Goal: Browse casually

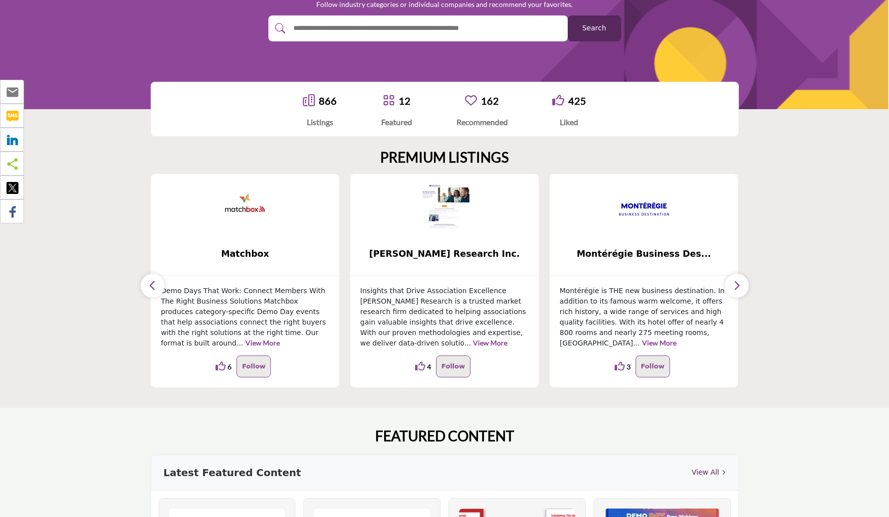
scroll to position [164, 0]
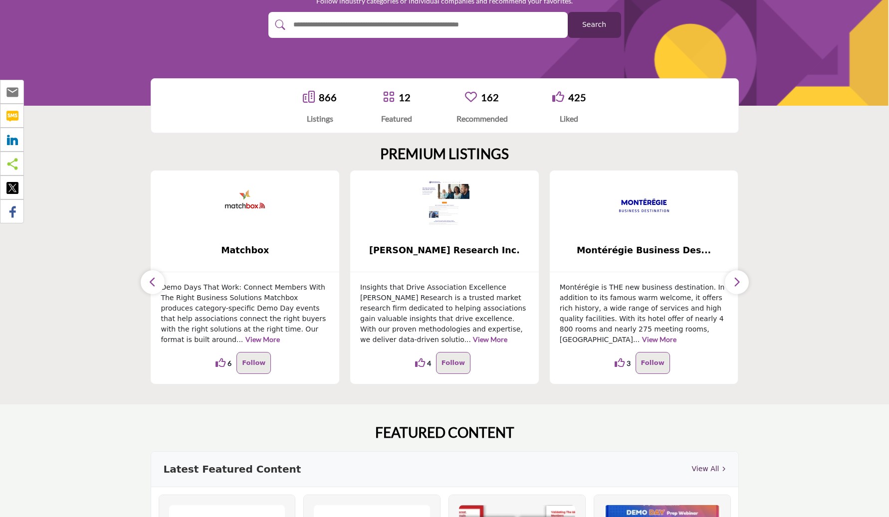
click at [735, 278] on icon "button" at bounding box center [737, 282] width 8 height 12
click at [738, 287] on icon "button" at bounding box center [737, 282] width 8 height 12
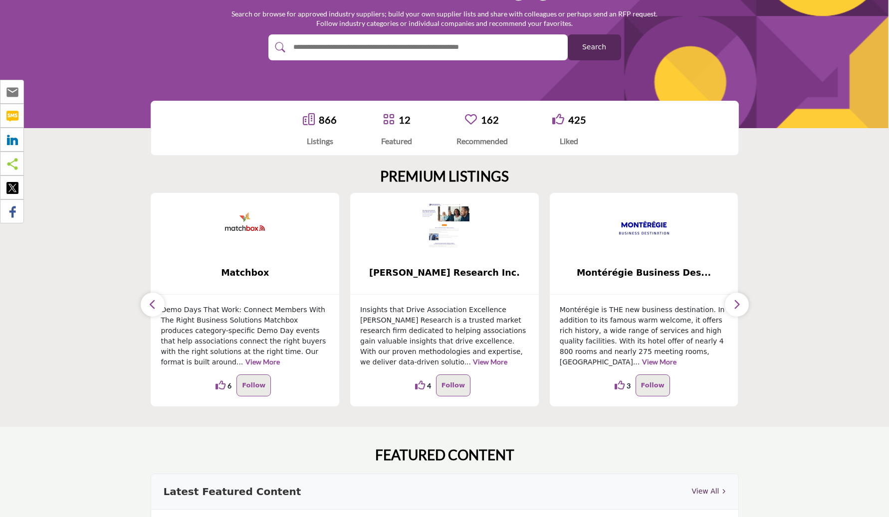
scroll to position [144, 0]
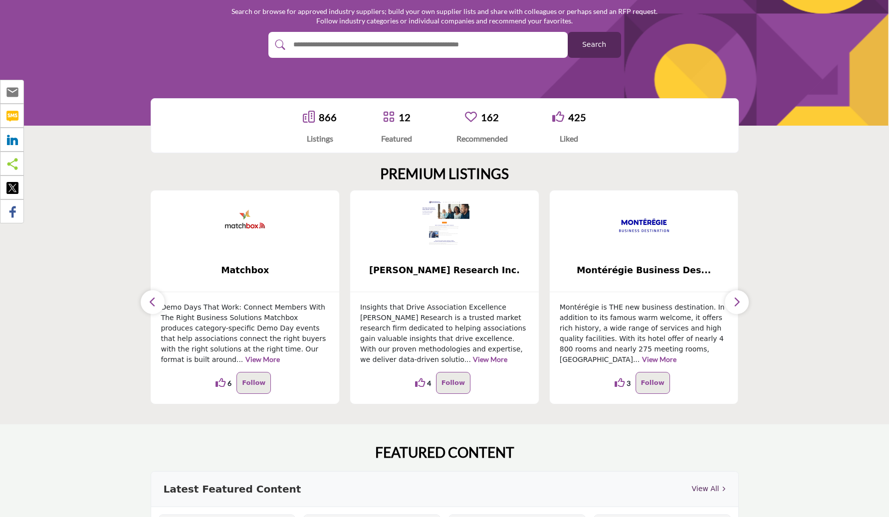
click at [731, 298] on button "button" at bounding box center [737, 302] width 24 height 24
click at [735, 303] on icon "button" at bounding box center [737, 302] width 8 height 12
click at [143, 300] on button "button" at bounding box center [153, 302] width 24 height 24
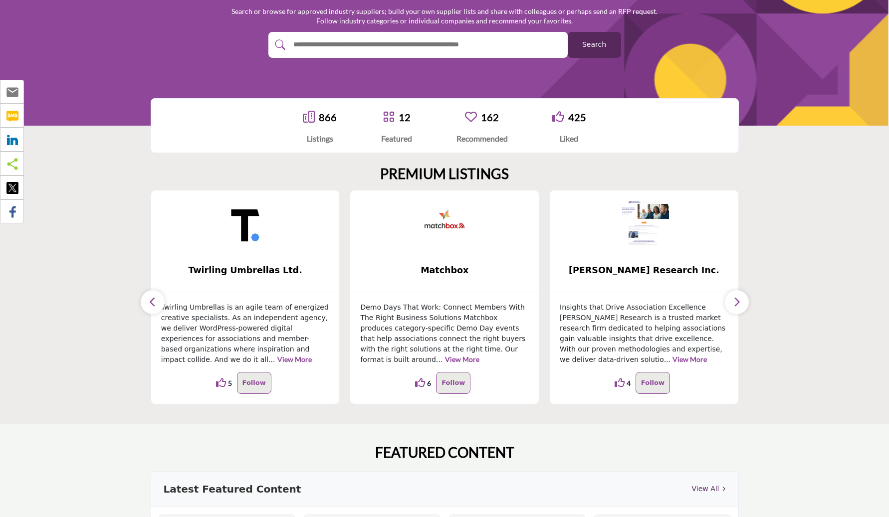
click at [148, 300] on button "button" at bounding box center [153, 302] width 24 height 24
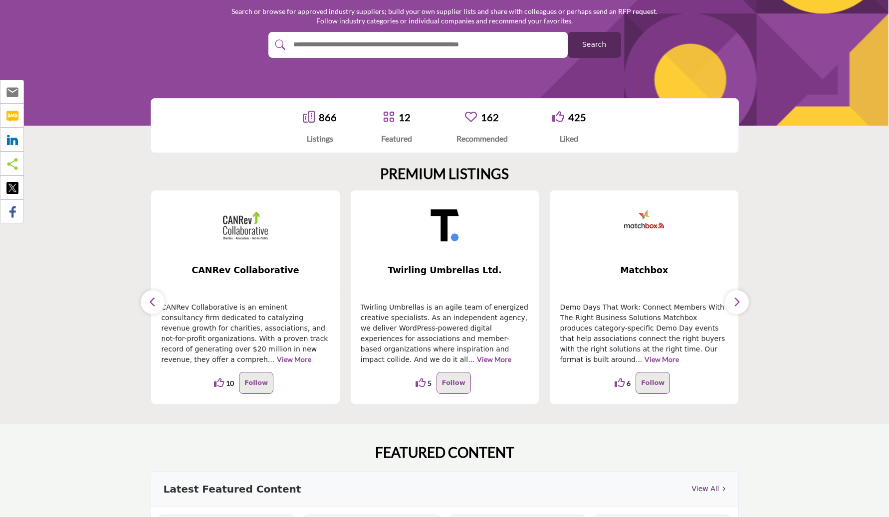
click at [148, 300] on button "button" at bounding box center [153, 302] width 24 height 24
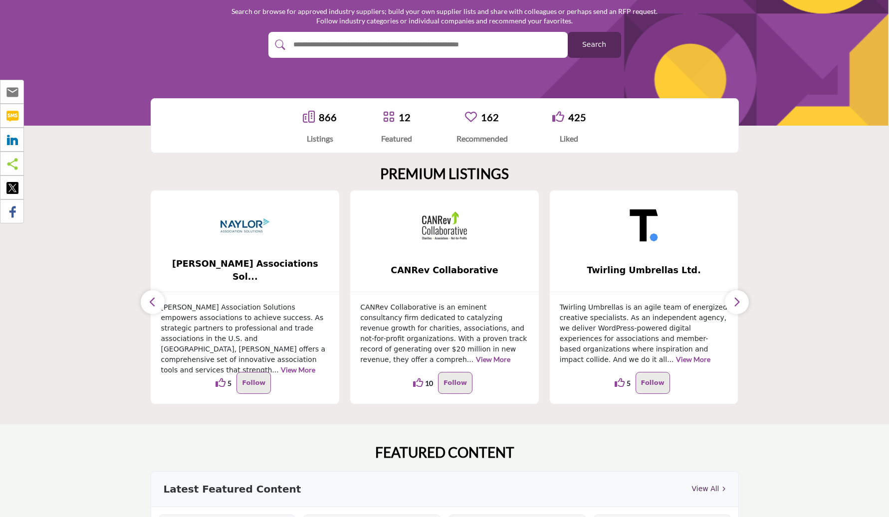
click at [149, 300] on icon "button" at bounding box center [153, 302] width 8 height 12
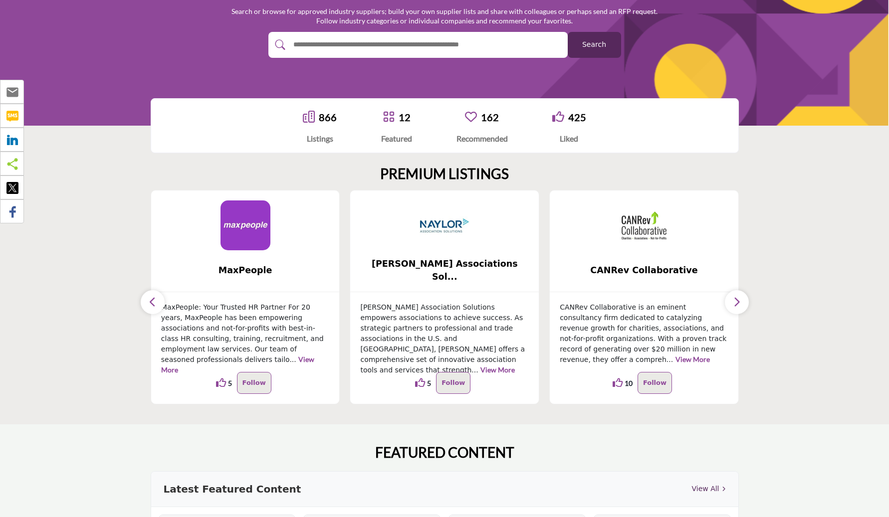
click at [149, 300] on icon "button" at bounding box center [153, 302] width 8 height 12
